Goal: Information Seeking & Learning: Learn about a topic

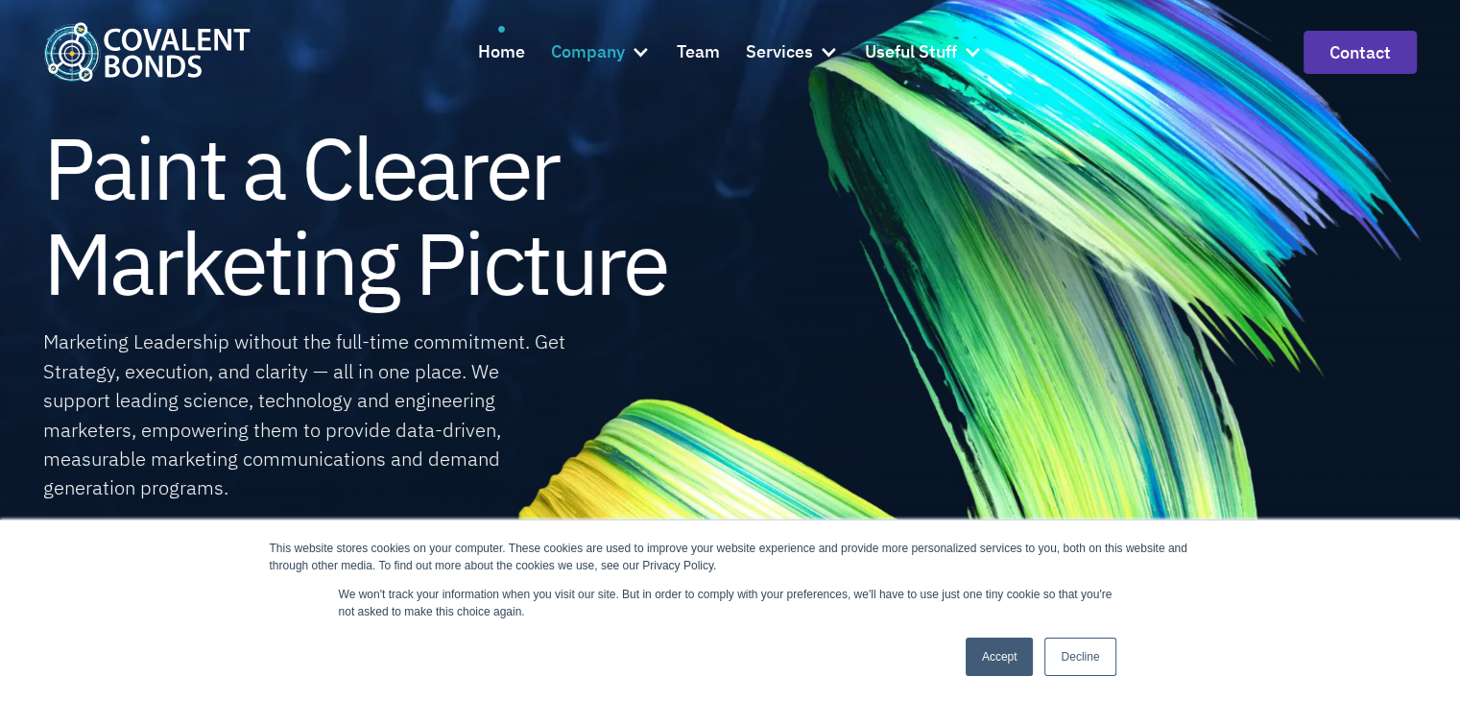
click at [630, 61] on div "Company" at bounding box center [601, 52] width 100 height 52
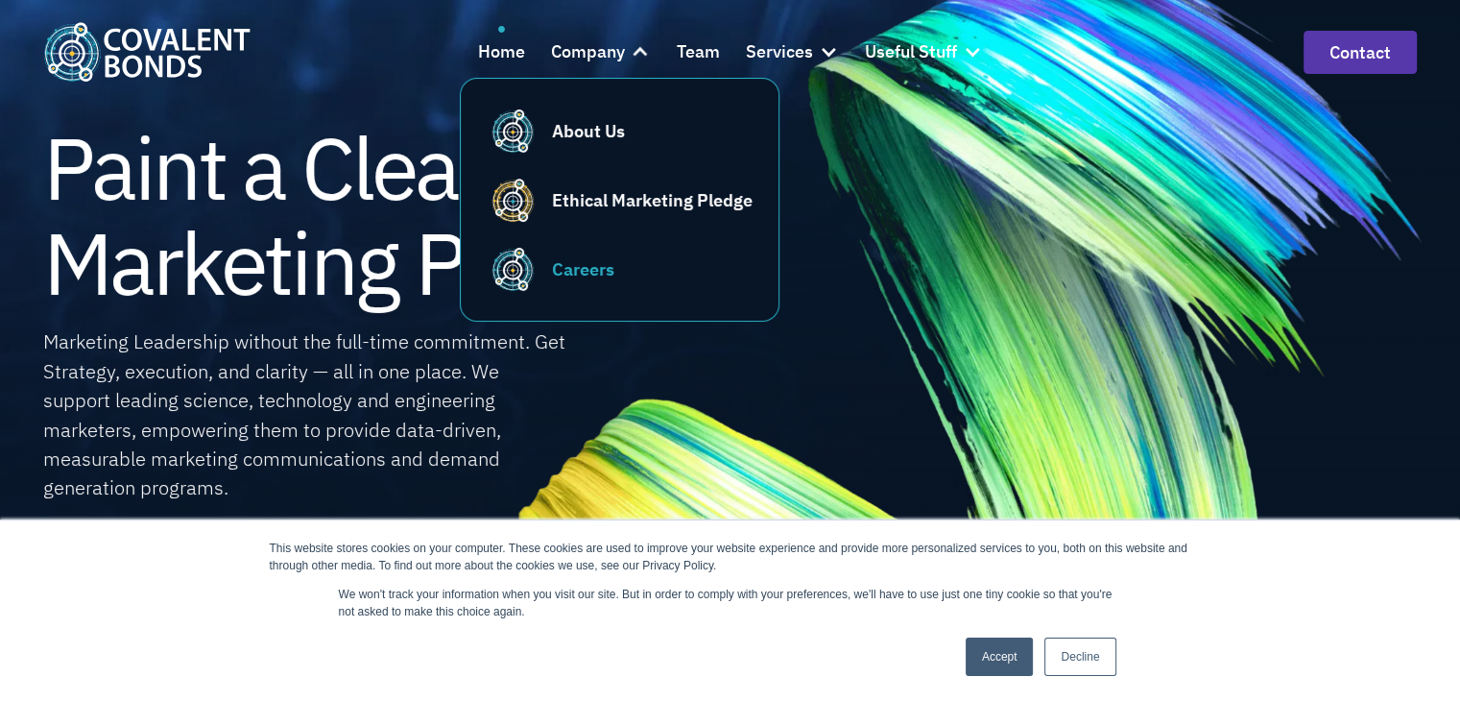
click at [620, 267] on div "Careers" at bounding box center [652, 269] width 201 height 26
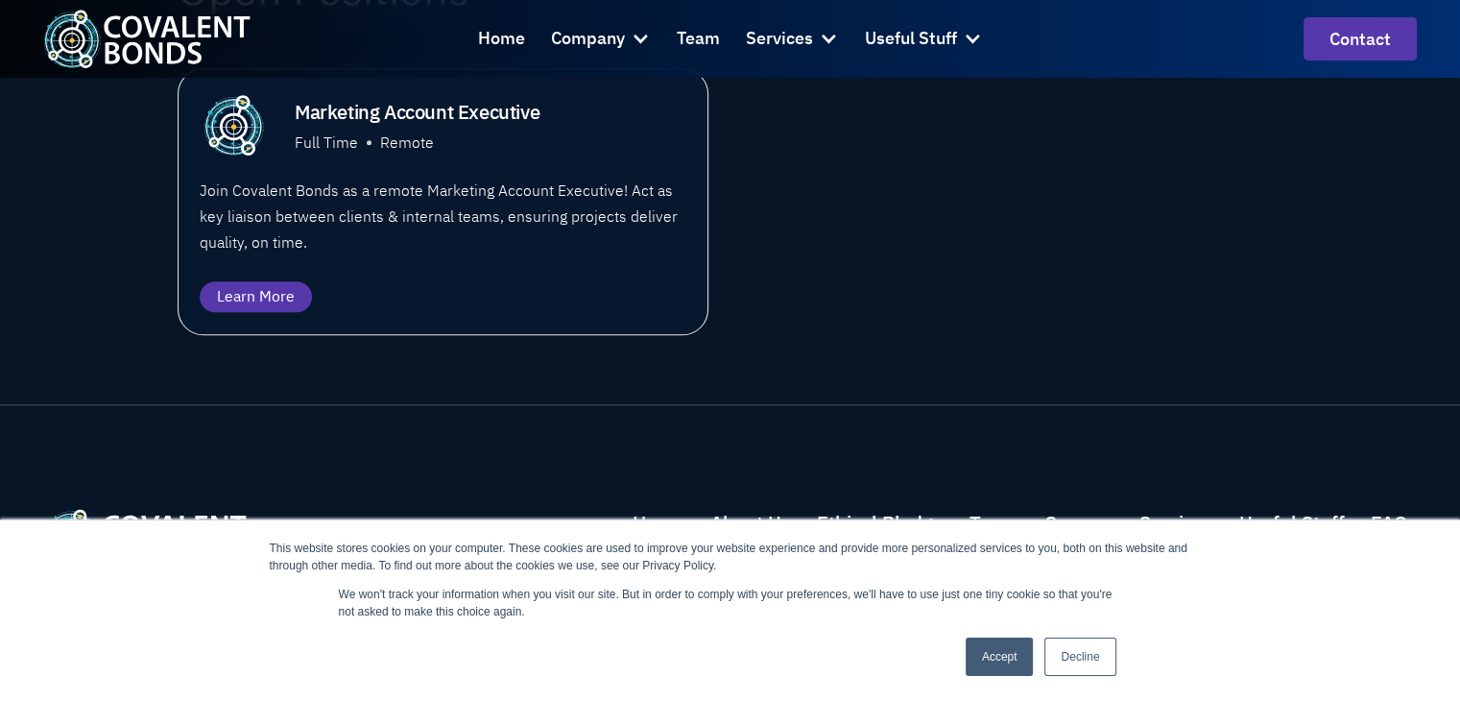
scroll to position [1436, 0]
click at [254, 288] on div "Learn More" at bounding box center [256, 296] width 78 height 23
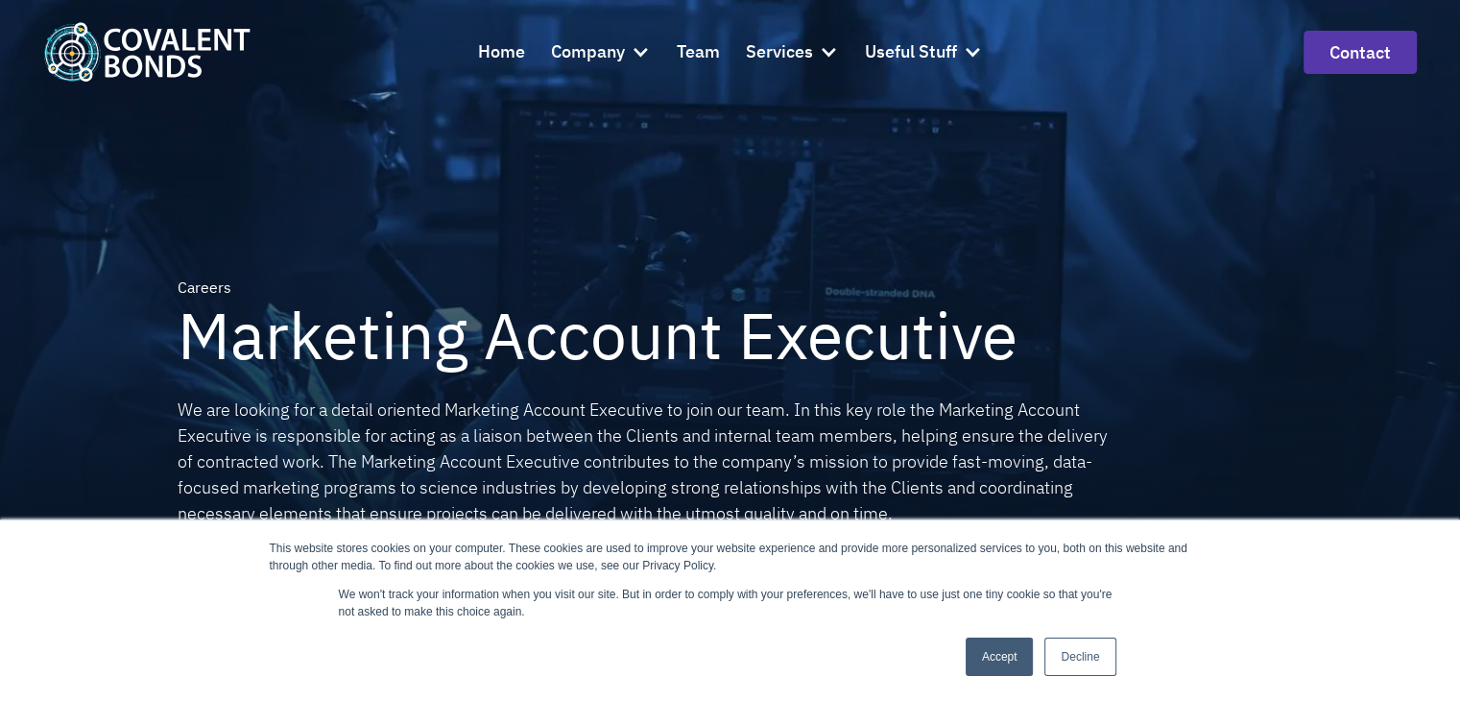
scroll to position [457, 0]
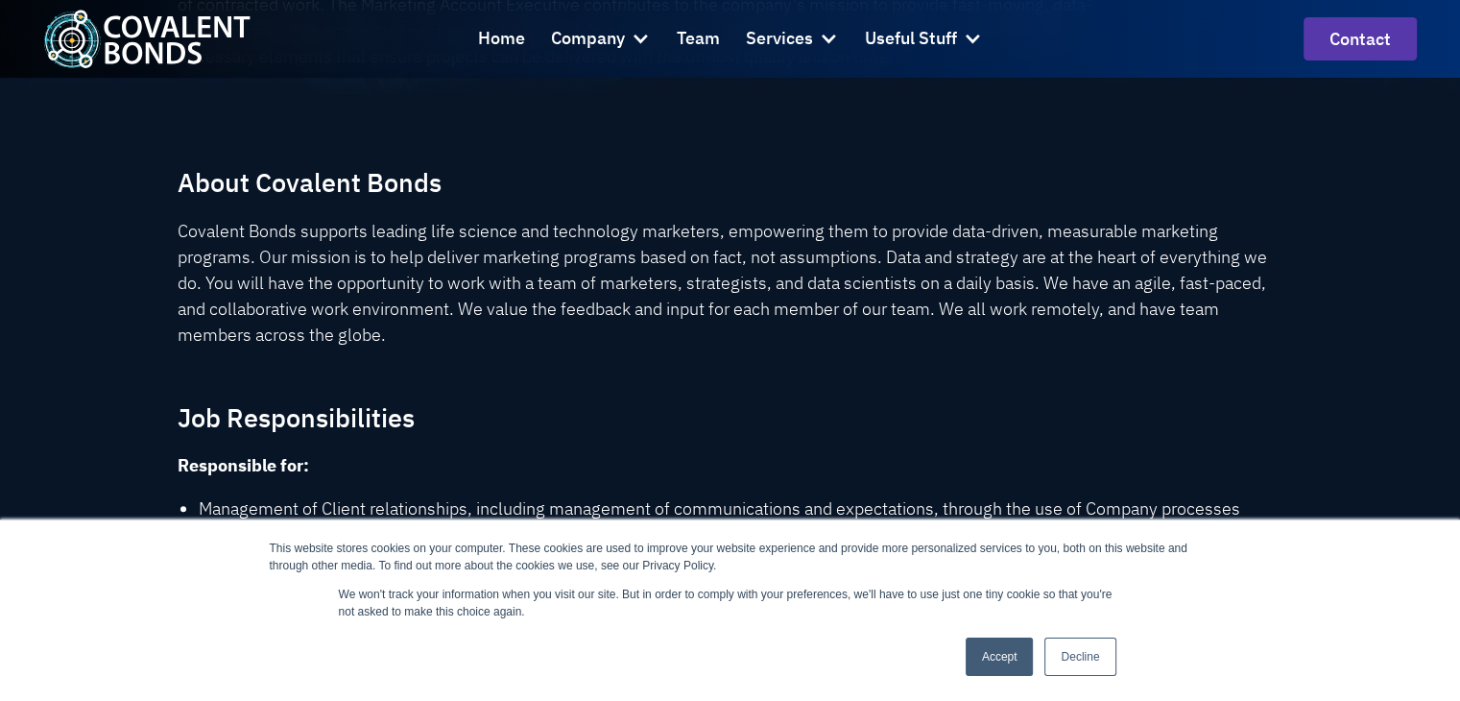
click at [987, 657] on link "Accept" at bounding box center [1000, 656] width 68 height 38
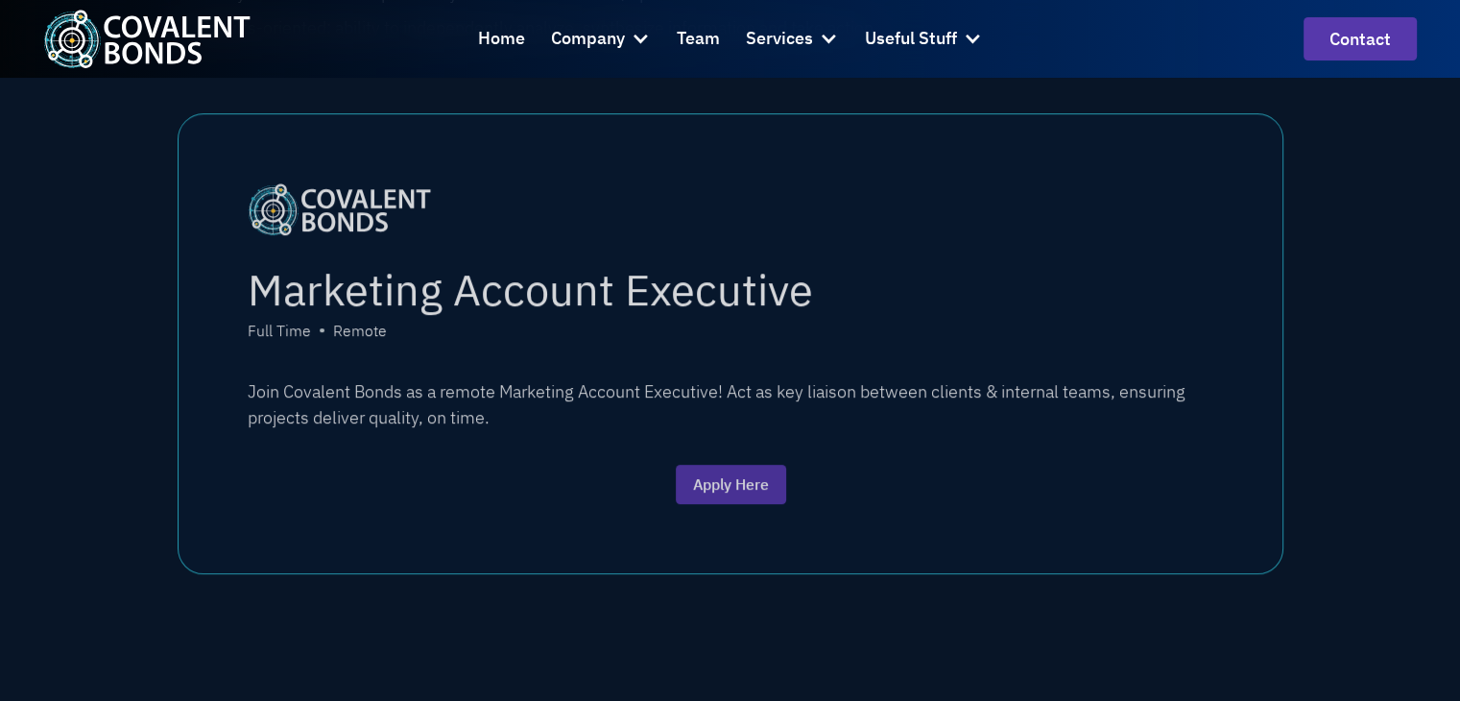
scroll to position [2457, 0]
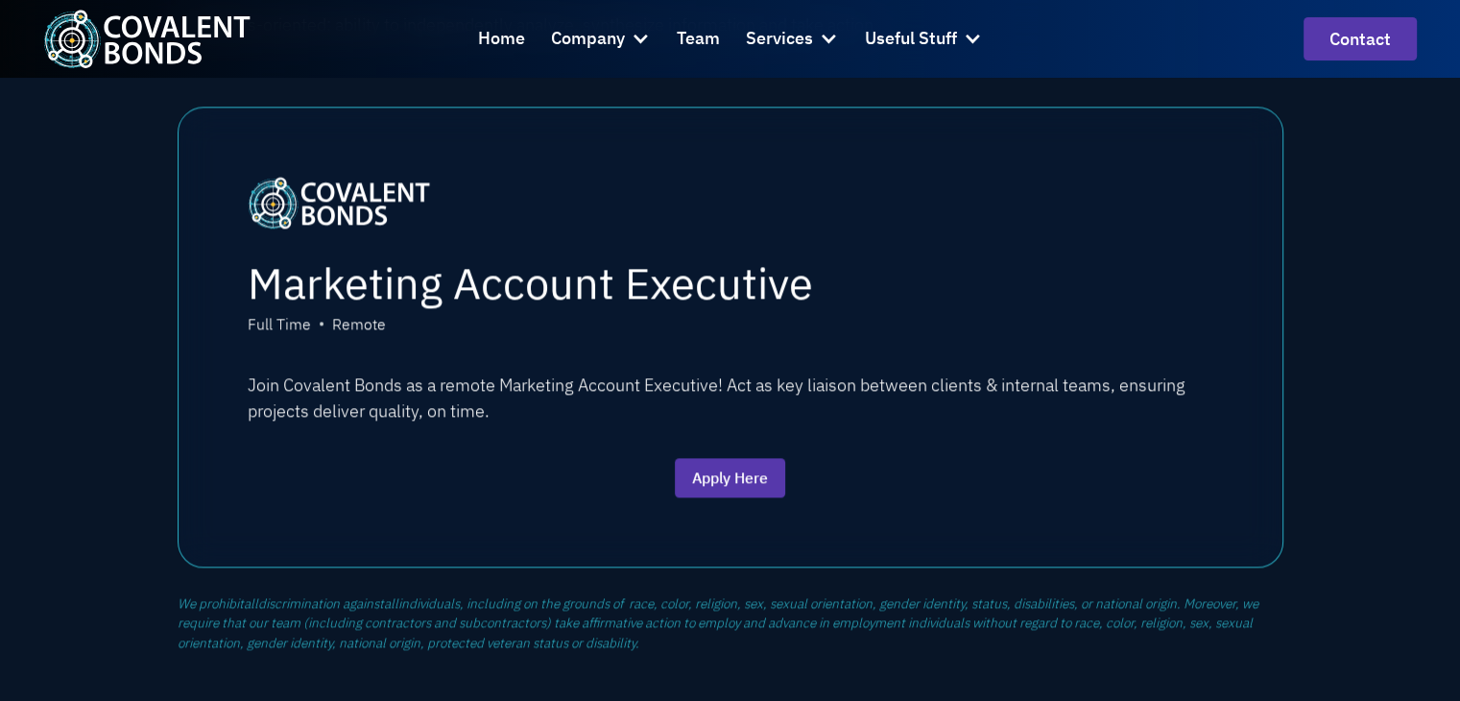
click at [81, 22] on img "home" at bounding box center [146, 39] width 207 height 59
